Goal: Complete application form

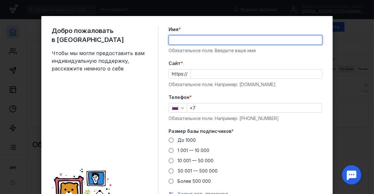
click at [171, 40] on input "Имя *" at bounding box center [245, 40] width 153 height 9
type input "[PERSON_NAME]"
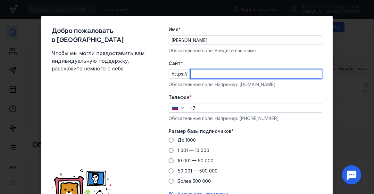
click at [191, 73] on input "Cайт *" at bounding box center [257, 74] width 132 height 9
type input "и"
type input "brusma"
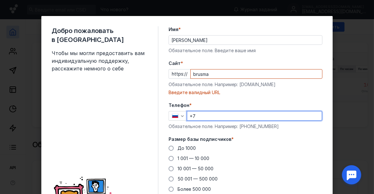
click at [202, 108] on div "Телефон * +7 Обязательное поле. Например: [PHONE_NUMBER]" at bounding box center [246, 116] width 154 height 28
type input "[PHONE_NUMBER]"
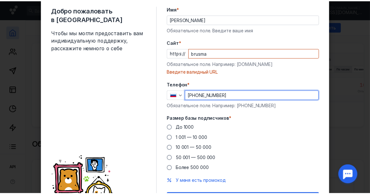
scroll to position [44, 0]
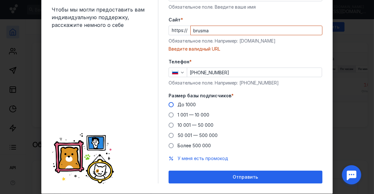
click at [170, 104] on span at bounding box center [171, 104] width 5 height 5
click at [0, 0] on input "До 1000" at bounding box center [0, 0] width 0 height 0
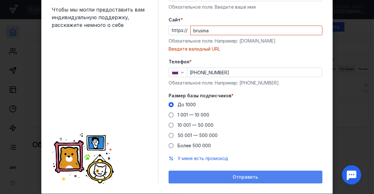
click at [247, 175] on span "Отправить" at bounding box center [245, 177] width 25 height 5
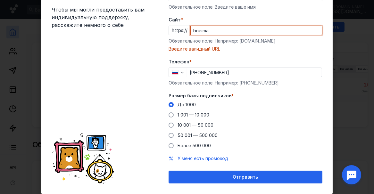
click at [208, 31] on input "brusma" at bounding box center [257, 30] width 132 height 9
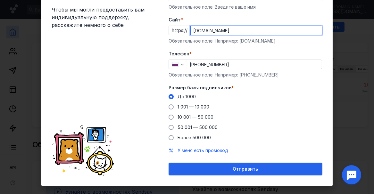
type input "[DOMAIN_NAME]"
click at [250, 96] on div "До [DATE] 1 001 — 10 000 10 001 — 50 000 50 001 — 500 000 Более 500 000" at bounding box center [246, 117] width 154 height 47
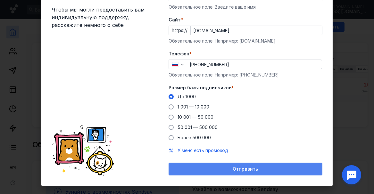
click at [236, 169] on span "Отправить" at bounding box center [245, 169] width 25 height 5
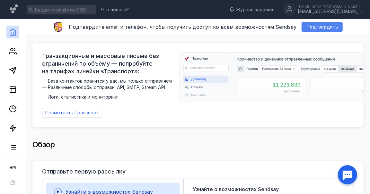
click at [318, 25] on span "Подтвердить" at bounding box center [321, 26] width 31 height 5
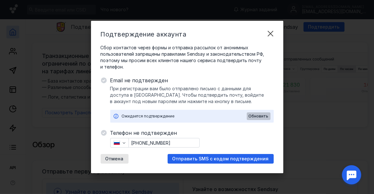
click at [261, 116] on span "Обновить" at bounding box center [259, 116] width 20 height 4
click at [257, 117] on span "Обновить" at bounding box center [259, 116] width 20 height 4
